Goal: Information Seeking & Learning: Learn about a topic

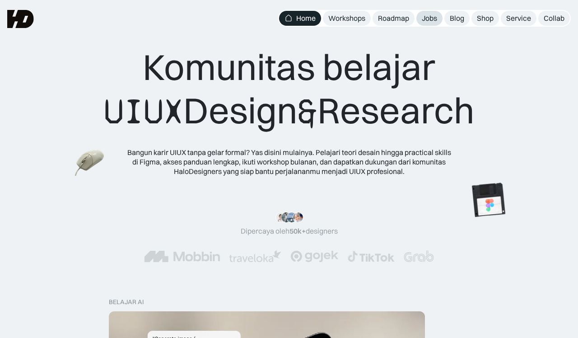
click at [431, 16] on div "Jobs" at bounding box center [429, 18] width 15 height 9
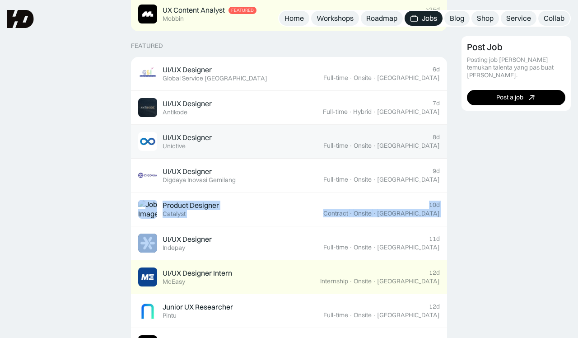
scroll to position [328, 0]
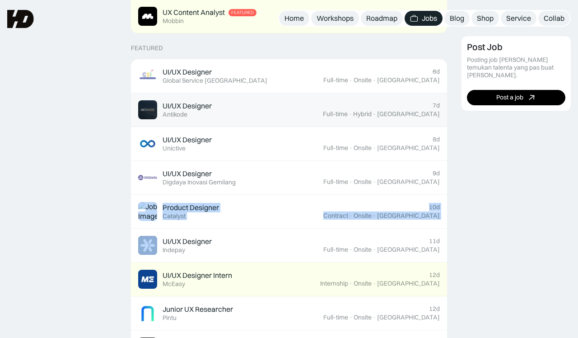
click at [193, 106] on div "UI/UX Designer" at bounding box center [187, 105] width 49 height 9
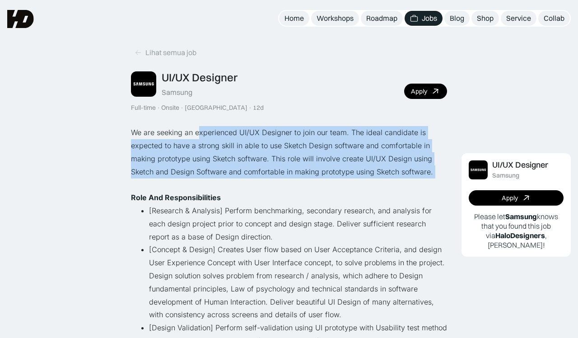
drag, startPoint x: 199, startPoint y: 126, endPoint x: 208, endPoint y: 178, distance: 53.2
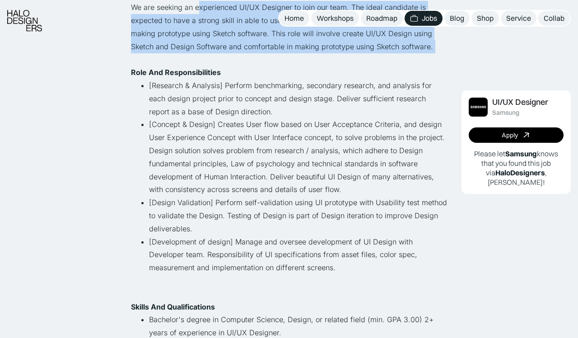
scroll to position [126, 0]
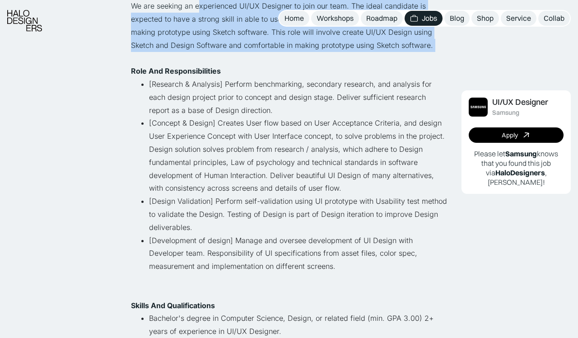
drag, startPoint x: 113, startPoint y: 64, endPoint x: 339, endPoint y: 261, distance: 299.2
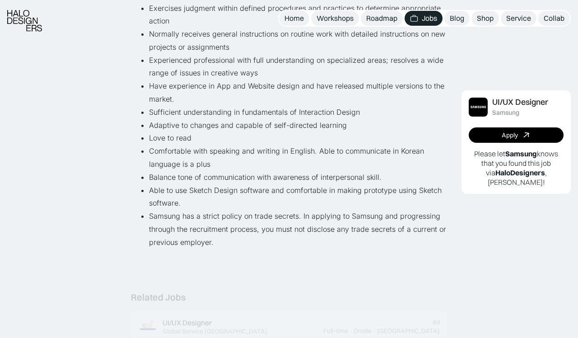
scroll to position [491, 0]
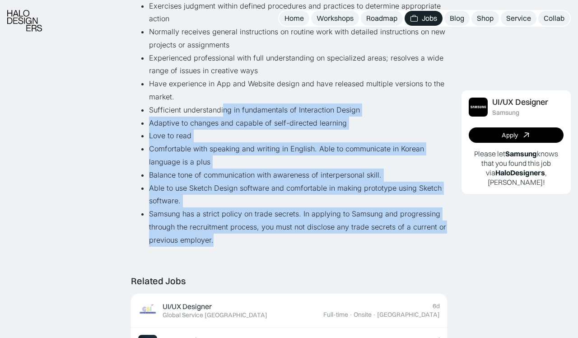
drag, startPoint x: 222, startPoint y: 103, endPoint x: 264, endPoint y: 237, distance: 139.8
click at [264, 237] on div "Lihat semua job UI/UX Designer Samsung Full-time · Onsite · Jakarta · 12d Apply…" at bounding box center [289, 212] width 316 height 1371
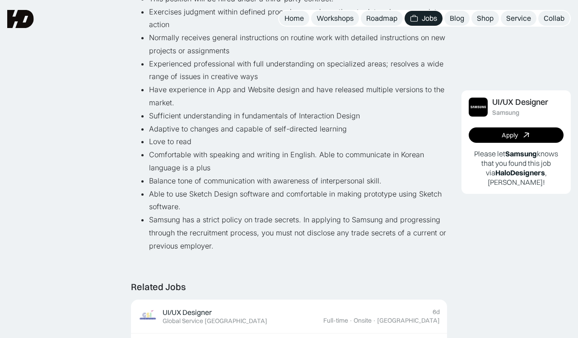
scroll to position [483, 0]
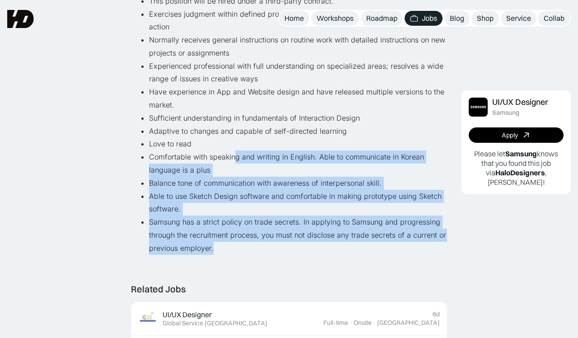
drag, startPoint x: 233, startPoint y: 150, endPoint x: 219, endPoint y: 232, distance: 83.0
click at [218, 232] on ul "Bachelor's degree in Computer Science, Design, or related field (min. GPA 3.00)…" at bounding box center [289, 104] width 316 height 299
click at [219, 232] on li "Samsung has a strict policy on trade secrets. In applying to Samsung and progre…" at bounding box center [298, 234] width 298 height 39
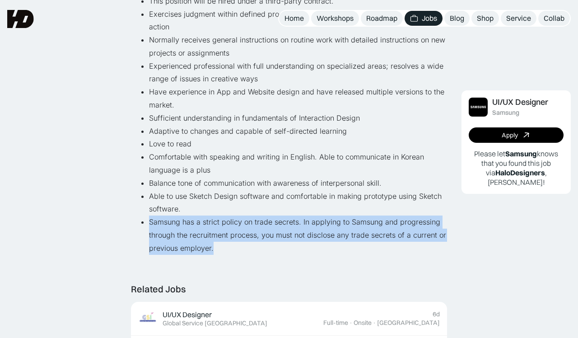
drag, startPoint x: 222, startPoint y: 233, endPoint x: 124, endPoint y: 210, distance: 100.9
click at [124, 211] on div "Lihat semua job UI/UX Designer Samsung Full-time · Onsite · Jakarta · 12d Apply…" at bounding box center [289, 229] width 578 height 1425
click at [167, 215] on li "Samsung has a strict policy on trade secrets. In applying to Samsung and progre…" at bounding box center [298, 234] width 298 height 39
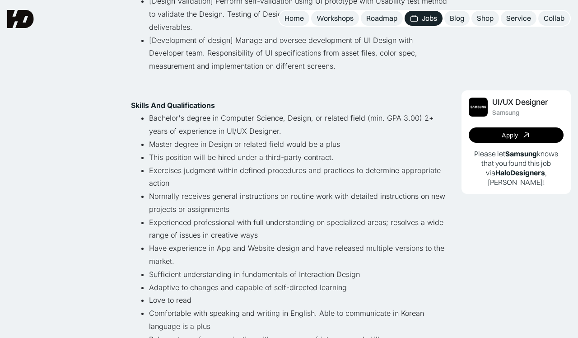
scroll to position [290, 0]
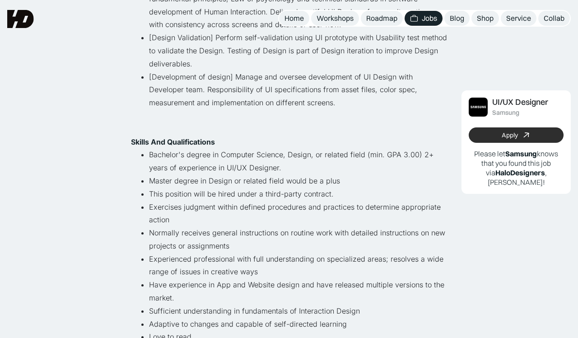
click at [485, 134] on link "Apply" at bounding box center [516, 134] width 95 height 15
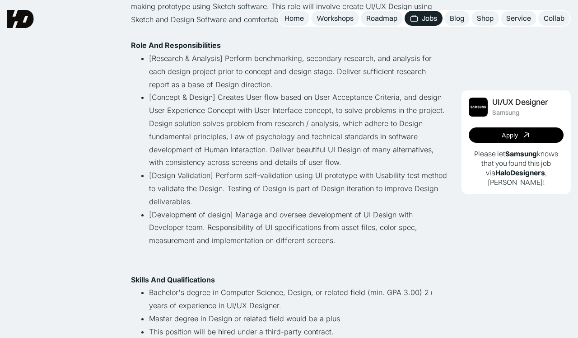
scroll to position [152, 0]
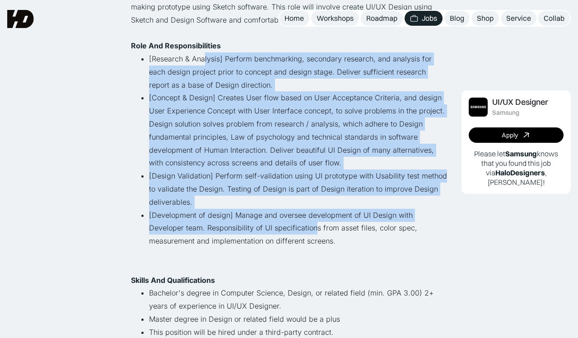
drag, startPoint x: 199, startPoint y: 54, endPoint x: 276, endPoint y: 227, distance: 189.8
click at [276, 226] on ul "[Research & Analysis] Perform benchmarking, secondary research, and analysis fo…" at bounding box center [289, 162] width 316 height 221
click at [266, 97] on li "[Concept & Design] Creates User flow based on User Acceptance Criteria, and des…" at bounding box center [298, 130] width 298 height 78
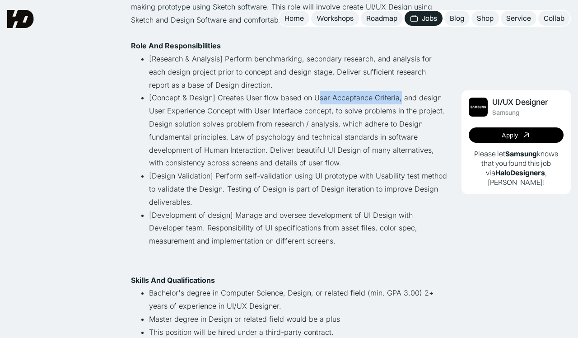
drag, startPoint x: 313, startPoint y: 91, endPoint x: 394, endPoint y: 94, distance: 81.3
click at [395, 94] on li "[Concept & Design] Creates User flow based on User Acceptance Criteria, and des…" at bounding box center [298, 130] width 298 height 78
copy li "User Acceptance Criteria"
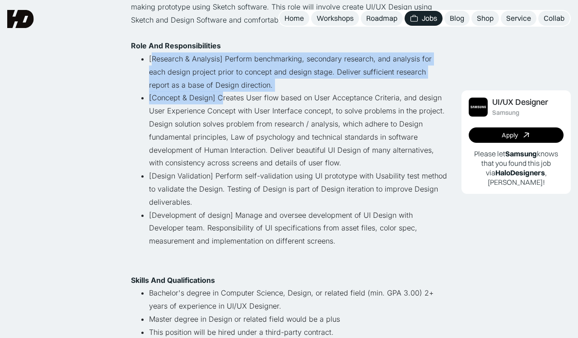
drag, startPoint x: 216, startPoint y: 94, endPoint x: 144, endPoint y: 53, distance: 82.9
click at [144, 53] on ul "[Research & Analysis] Perform benchmarking, secondary research, and analysis fo…" at bounding box center [289, 162] width 316 height 221
click at [198, 97] on li "[Concept & Design] Creates User flow based on User Acceptance Criteria, and des…" at bounding box center [298, 130] width 298 height 78
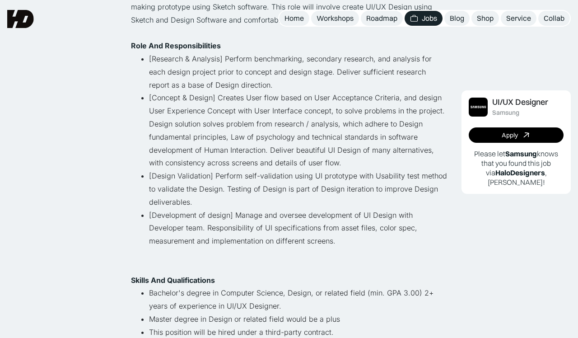
drag, startPoint x: 219, startPoint y: 94, endPoint x: 391, endPoint y: 233, distance: 220.6
click at [391, 233] on ul "[Research & Analysis] Perform benchmarking, secondary research, and analysis fo…" at bounding box center [289, 162] width 316 height 221
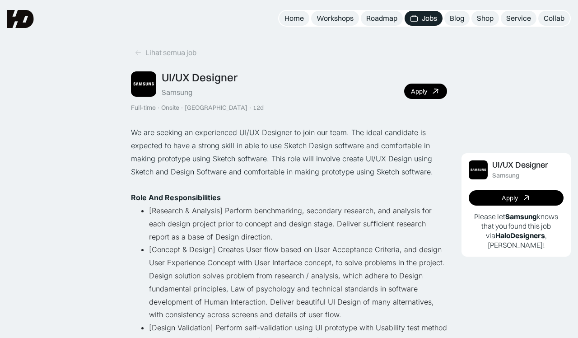
scroll to position [0, 0]
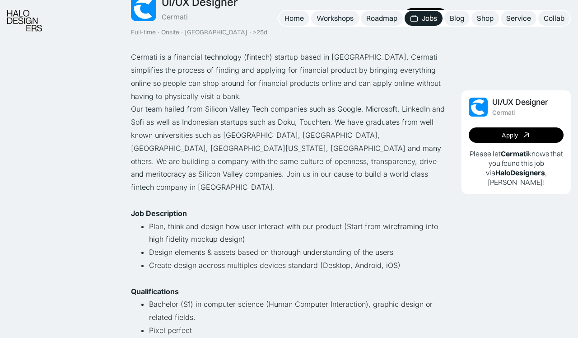
scroll to position [76, 0]
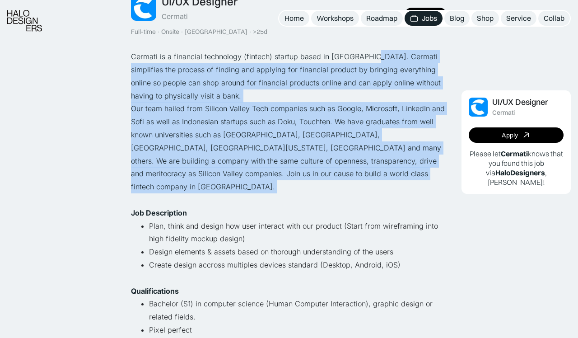
drag, startPoint x: 367, startPoint y: 54, endPoint x: 310, endPoint y: 187, distance: 144.6
click at [310, 187] on div "Cermati is a financial technology (fintech) startup based in Indonesia. Cermati…" at bounding box center [289, 277] width 316 height 455
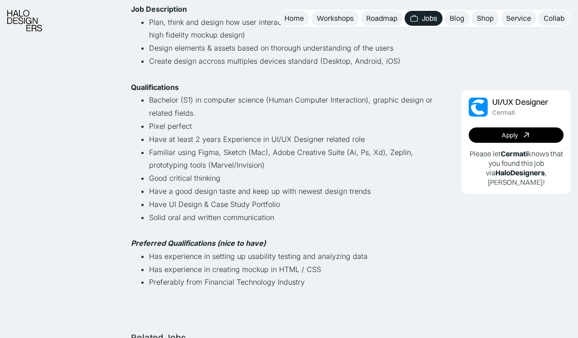
scroll to position [342, 0]
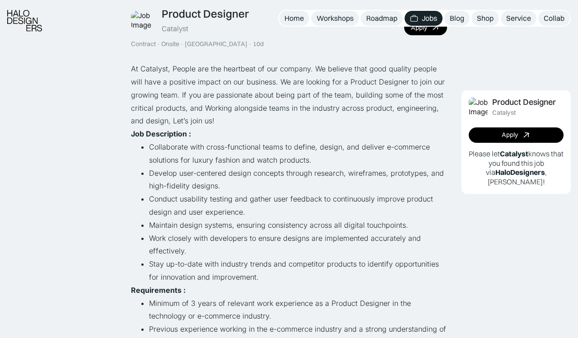
scroll to position [74, 0]
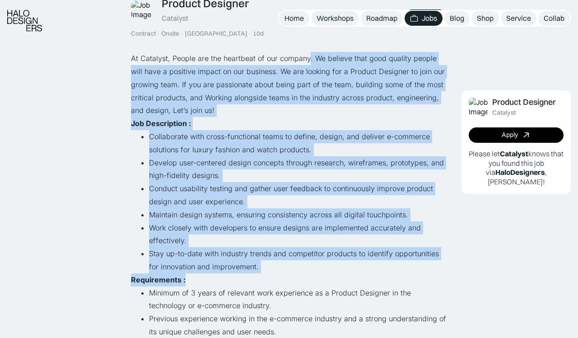
drag, startPoint x: 308, startPoint y: 56, endPoint x: 321, endPoint y: 274, distance: 218.0
click at [321, 274] on div "At Catalyst, People are the heartbeat of our company. We believe that good qual…" at bounding box center [289, 227] width 316 height 351
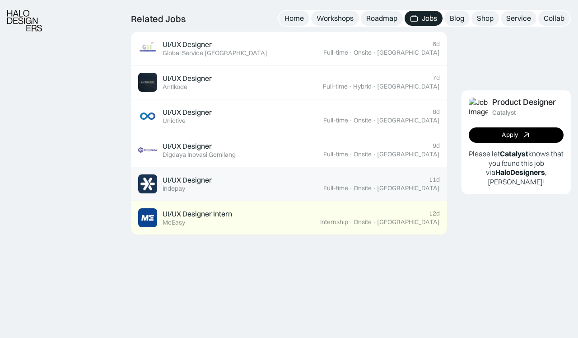
scroll to position [562, 0]
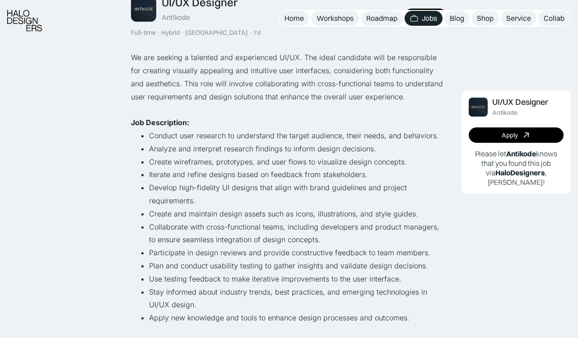
scroll to position [75, 0]
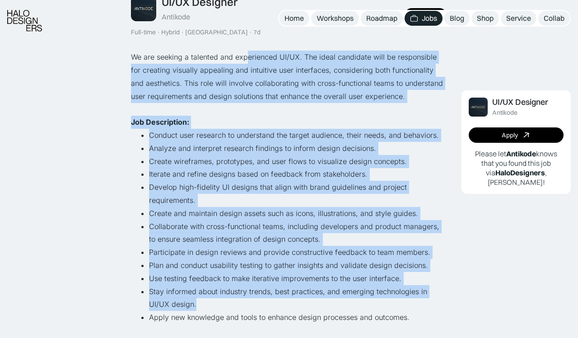
drag, startPoint x: 248, startPoint y: 56, endPoint x: 216, endPoint y: 294, distance: 240.5
click at [217, 294] on div "We are seeking a talented and experienced UI/UX. The ideal candidate will be re…" at bounding box center [289, 259] width 316 height 416
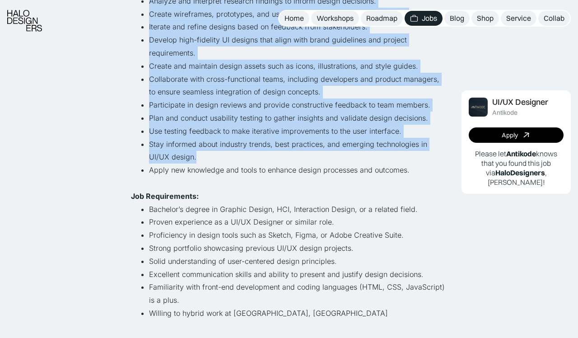
scroll to position [330, 0]
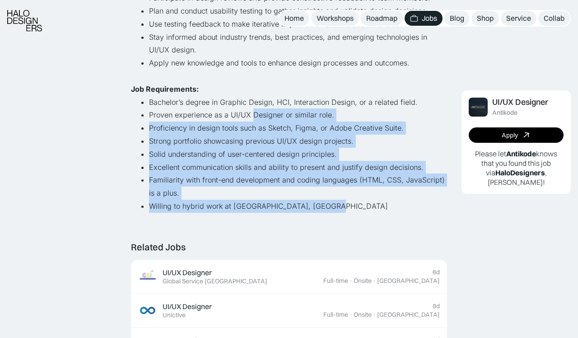
drag, startPoint x: 251, startPoint y: 104, endPoint x: 334, endPoint y: 205, distance: 130.6
click at [334, 205] on ul "Bachelor’s degree in Graphic Design, HCI, Interaction Design, or a related fiel…" at bounding box center [289, 154] width 316 height 117
click at [334, 205] on li "Willing to hybrid work at [GEOGRAPHIC_DATA], [GEOGRAPHIC_DATA]" at bounding box center [298, 206] width 298 height 13
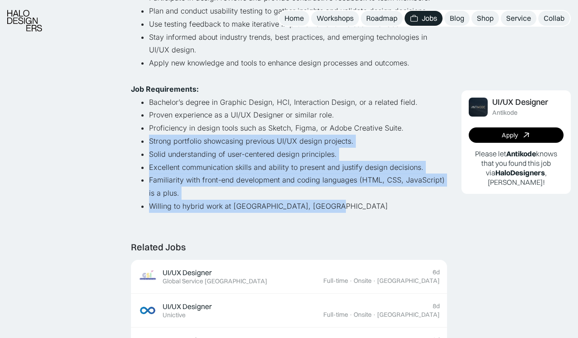
drag, startPoint x: 351, startPoint y: 205, endPoint x: 91, endPoint y: 131, distance: 269.9
click at [92, 132] on div "Lihat semua job UI/UX Designer Antikode Full-time · Hybrid · [GEOGRAPHIC_DATA] …" at bounding box center [289, 285] width 578 height 1230
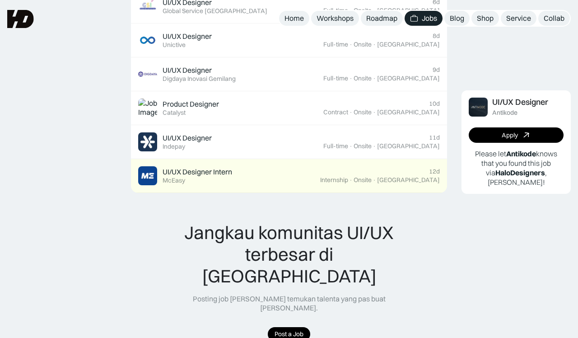
scroll to position [383, 0]
